Goal: Information Seeking & Learning: Learn about a topic

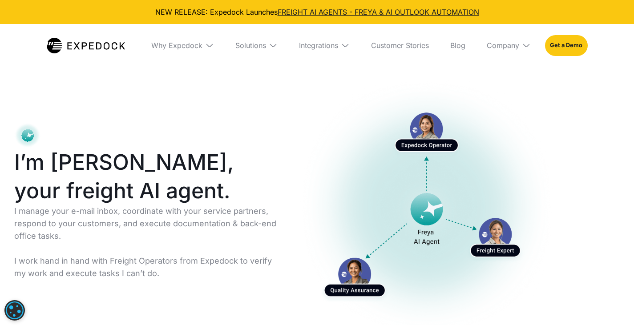
select select
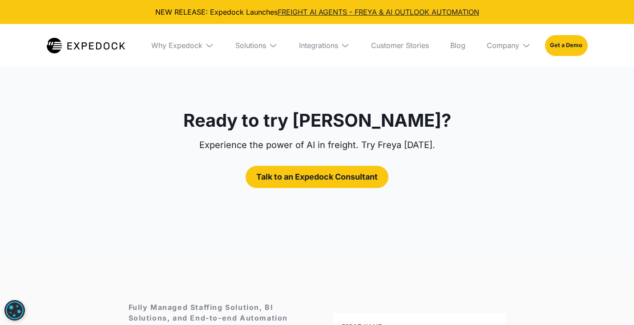
scroll to position [4800, 0]
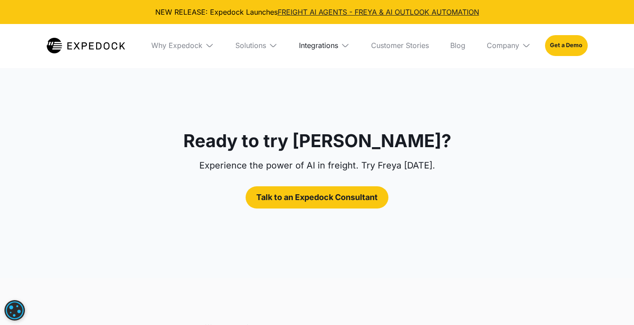
click at [333, 41] on div "Integrations" at bounding box center [318, 45] width 39 height 9
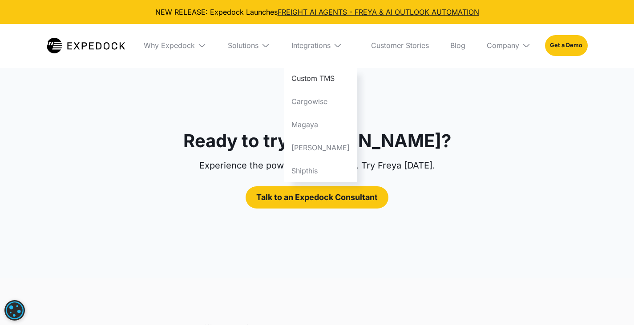
click at [323, 76] on link "Custom TMS" at bounding box center [320, 78] width 72 height 23
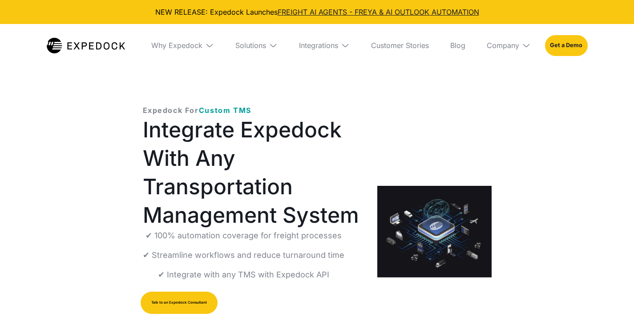
select select
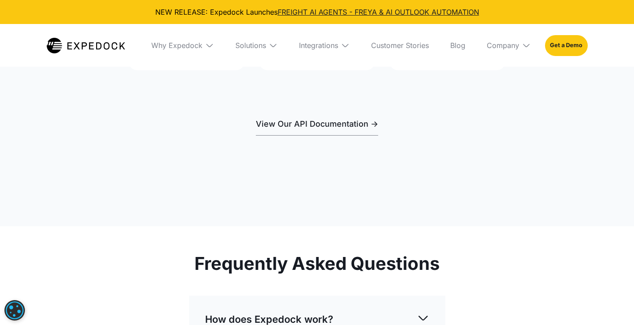
scroll to position [1913, 0]
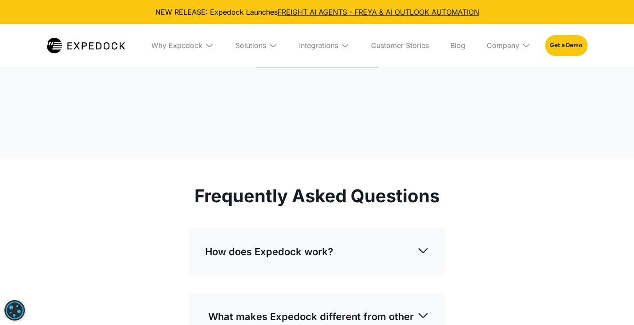
click at [340, 68] on link "View Our API Documentation ->" at bounding box center [317, 56] width 122 height 23
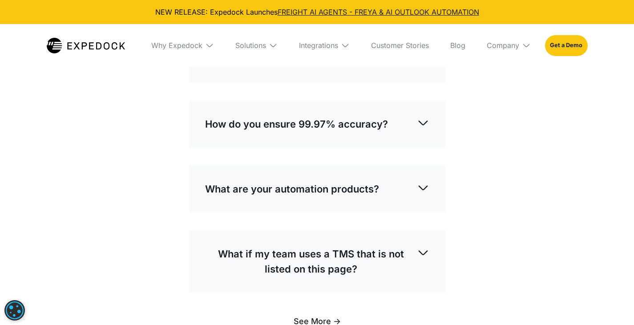
scroll to position [2179, 0]
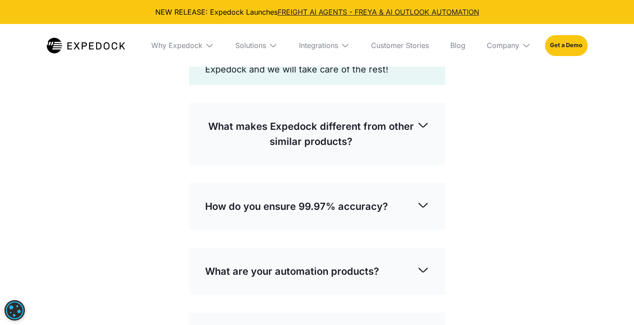
scroll to position [2185, 0]
